Goal: Find specific page/section: Find specific page/section

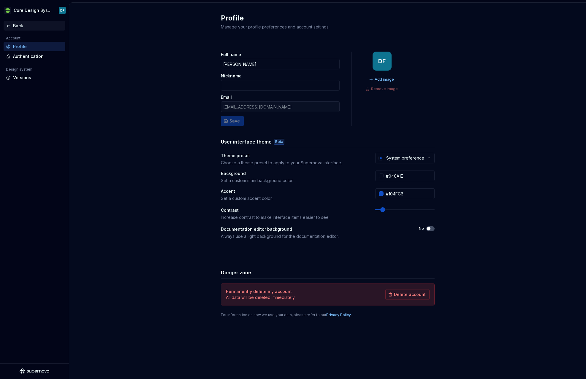
click at [18, 27] on div "Back" at bounding box center [38, 26] width 50 height 6
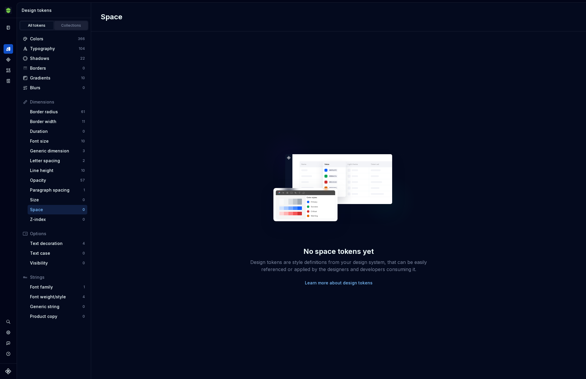
click at [73, 25] on div "Collections" at bounding box center [71, 25] width 30 height 5
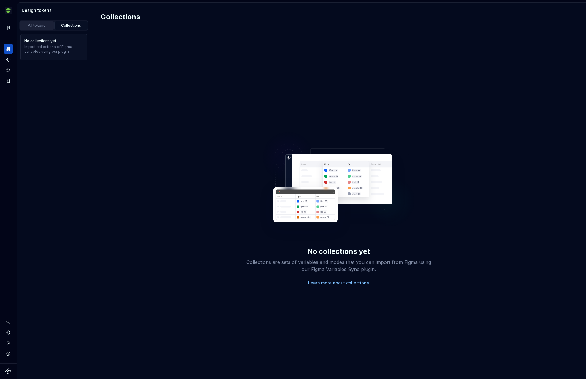
click at [43, 25] on div "All tokens" at bounding box center [37, 25] width 30 height 5
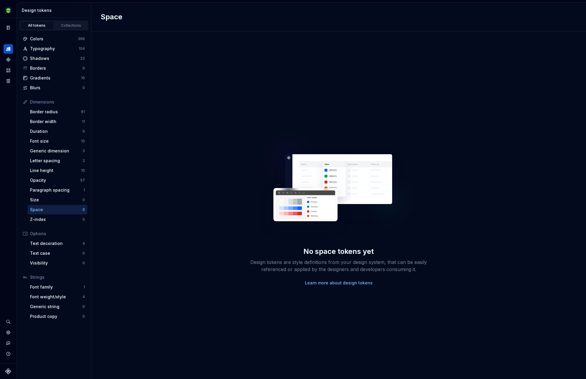
click at [353, 58] on div "No space tokens yet Design tokens are style definitions from your design system…" at bounding box center [338, 205] width 495 height 348
click at [70, 200] on div "Size" at bounding box center [56, 200] width 53 height 6
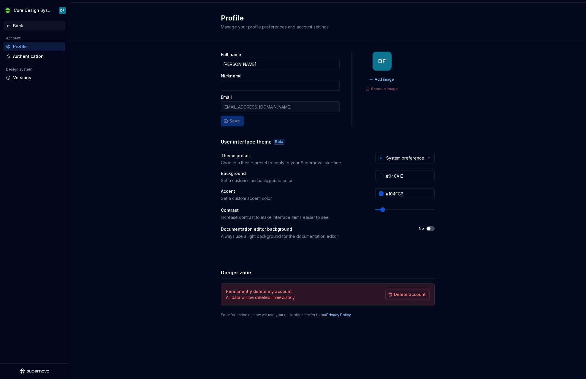
click at [16, 27] on div "Back" at bounding box center [38, 26] width 50 height 6
